Goal: Information Seeking & Learning: Learn about a topic

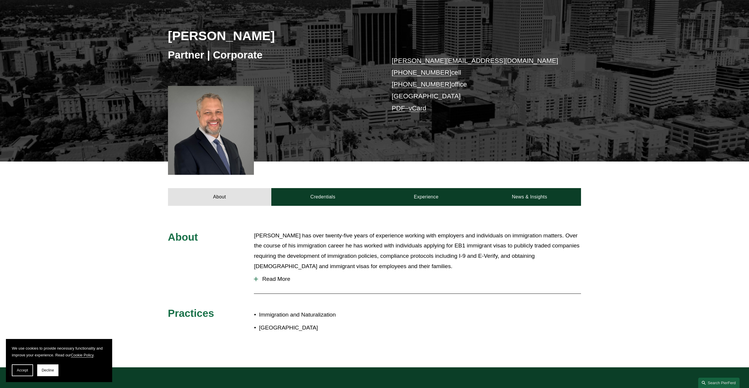
scroll to position [148, 0]
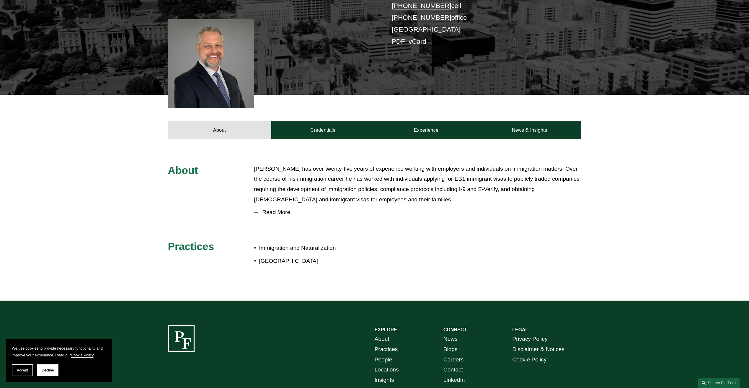
click at [275, 213] on span "Read More" at bounding box center [419, 212] width 323 height 6
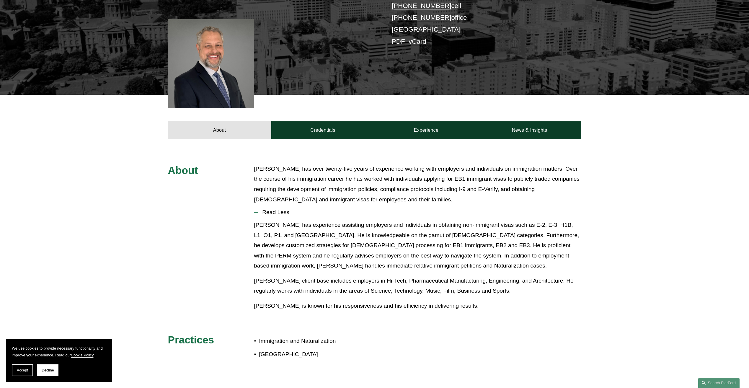
click at [275, 227] on p "[PERSON_NAME] has experience assisting employers and individuals in obtaining n…" at bounding box center [417, 245] width 327 height 51
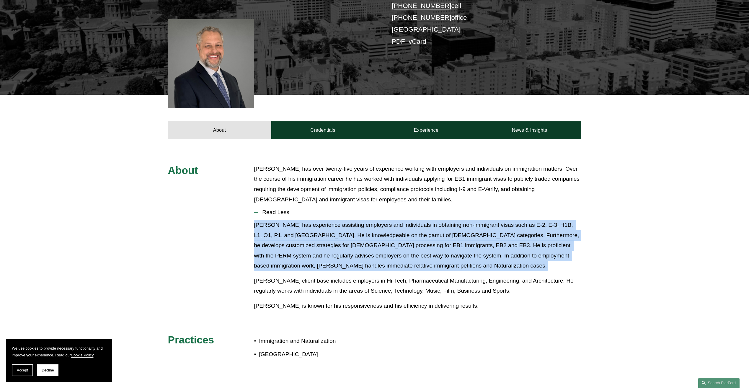
click at [275, 227] on p "[PERSON_NAME] has experience assisting employers and individuals in obtaining n…" at bounding box center [417, 245] width 327 height 51
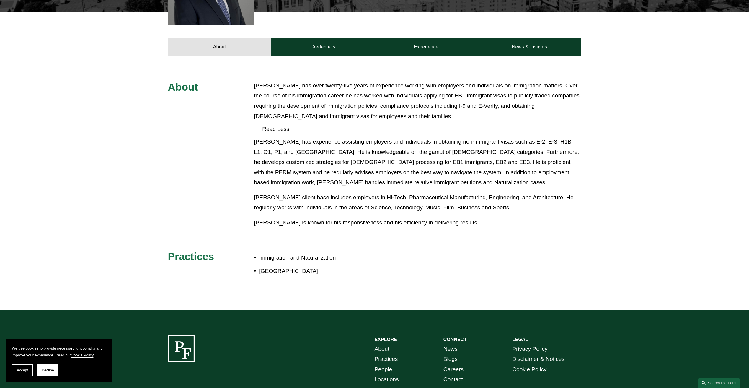
scroll to position [301, 0]
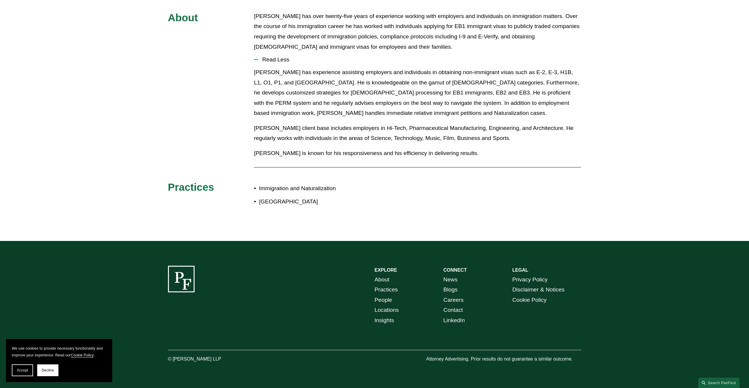
click at [295, 195] on ul "Immigration and Naturalization [GEOGRAPHIC_DATA]" at bounding box center [314, 194] width 120 height 23
drag, startPoint x: 295, startPoint y: 195, endPoint x: 288, endPoint y: 200, distance: 9.0
click at [288, 200] on p "[GEOGRAPHIC_DATA]" at bounding box center [316, 202] width 115 height 10
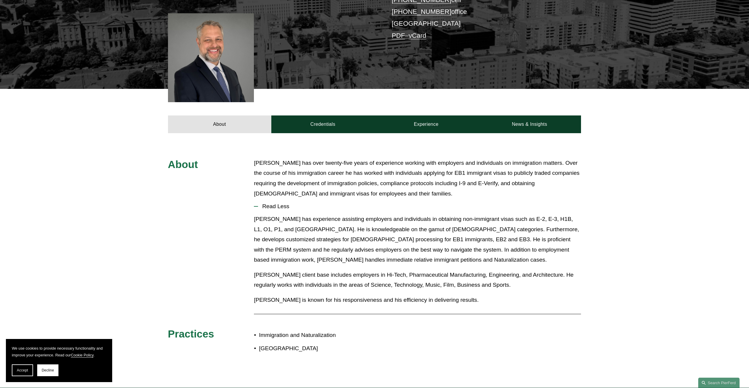
scroll to position [0, 0]
